Goal: Find specific page/section: Find specific page/section

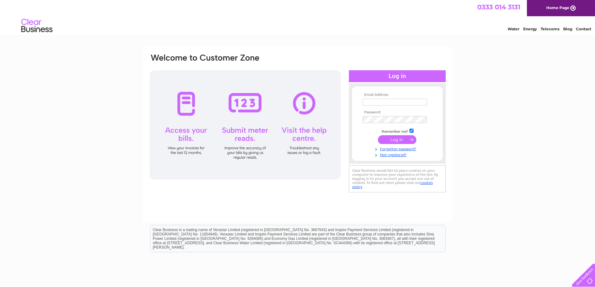
type input "m.bahra@sky.com"
click at [402, 139] on input "submit" at bounding box center [397, 139] width 38 height 9
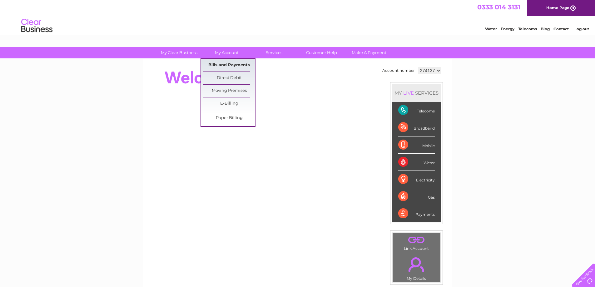
click at [222, 62] on link "Bills and Payments" at bounding box center [229, 65] width 52 height 12
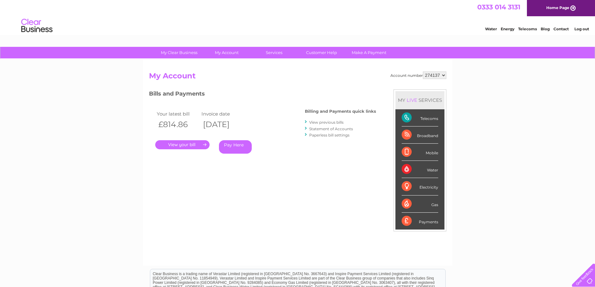
click at [175, 140] on link "." at bounding box center [182, 144] width 54 height 9
